Goal: Information Seeking & Learning: Compare options

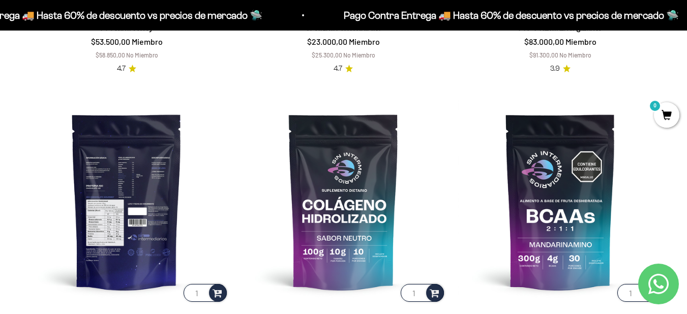
scroll to position [661, 0]
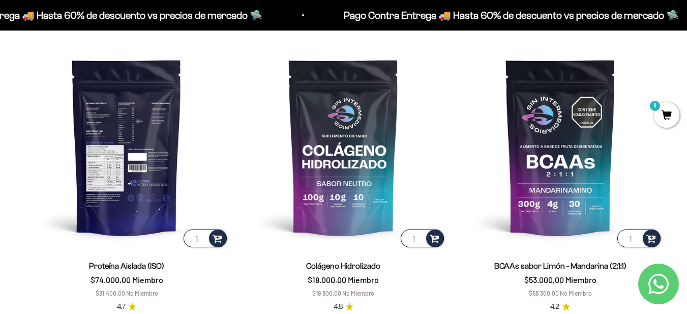
click at [124, 120] on img at bounding box center [126, 146] width 204 height 204
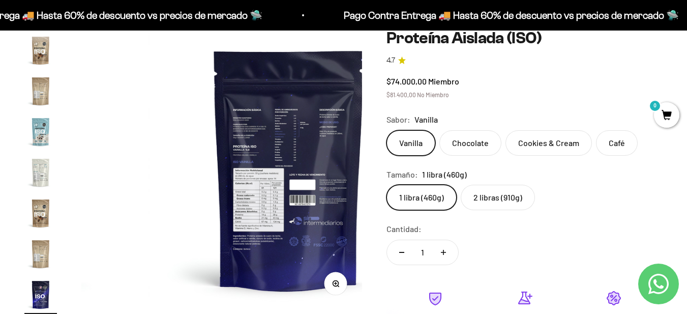
click at [473, 185] on label "2 libras (910g)" at bounding box center [498, 197] width 74 height 25
click at [386, 184] on input "2 libras (910g)" at bounding box center [386, 184] width 1 height 1
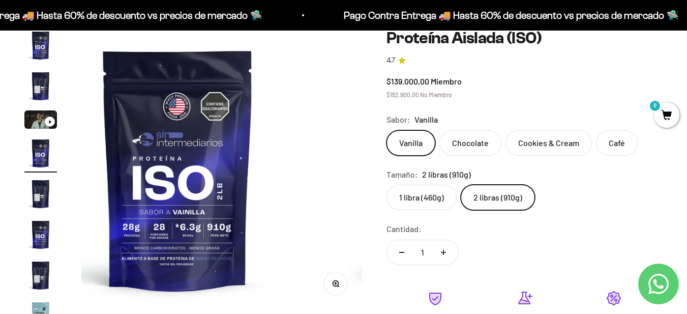
click at [415, 185] on label "1 libra (460g)" at bounding box center [421, 197] width 70 height 25
click at [386, 184] on input "1 libra (460g)" at bounding box center [386, 184] width 1 height 1
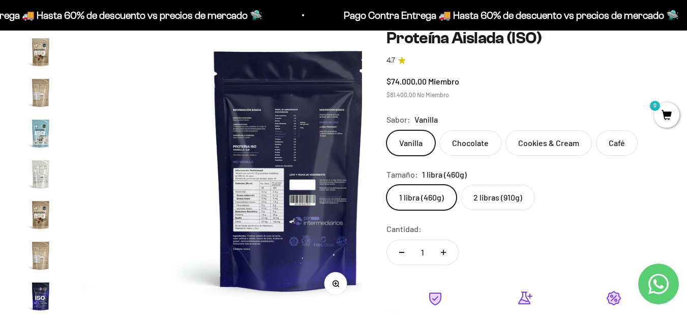
scroll to position [347, 0]
